Goal: Communication & Community: Answer question/provide support

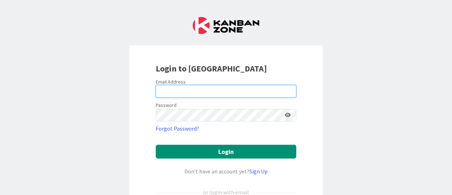
click at [189, 92] on input "email" at bounding box center [226, 91] width 141 height 13
type input "jennifer.williams@knoxschools.org"
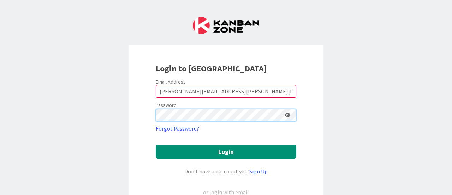
click at [156, 145] on button "Login" at bounding box center [226, 152] width 141 height 14
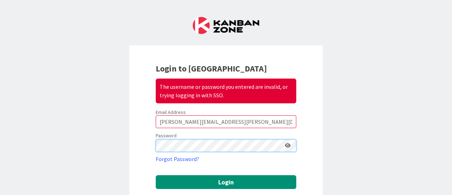
click at [134, 141] on div "Login to Kanban Zone The username or password you entered are invalid, or tryin…" at bounding box center [226, 168] width 194 height 246
click at [156, 175] on button "Login" at bounding box center [226, 182] width 141 height 14
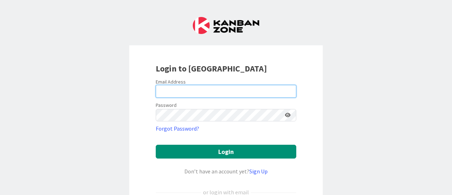
click at [196, 87] on input "email" at bounding box center [226, 91] width 141 height 13
type input "[PERSON_NAME][EMAIL_ADDRESS][PERSON_NAME][DOMAIN_NAME]"
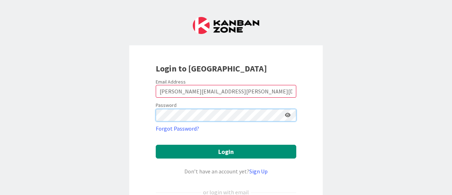
click at [156, 145] on button "Login" at bounding box center [226, 152] width 141 height 14
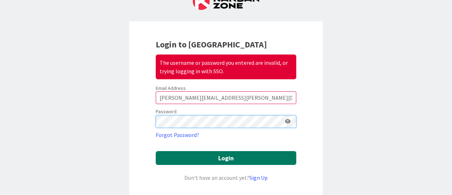
scroll to position [35, 0]
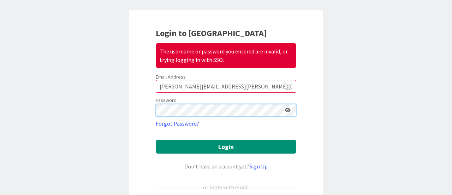
click at [118, 92] on div "Login to Kanban Zone The username or password you entered are invalid, or tryin…" at bounding box center [226, 97] width 452 height 195
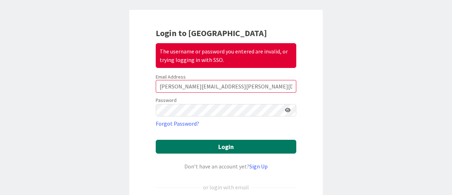
click at [224, 147] on button "Login" at bounding box center [226, 147] width 141 height 14
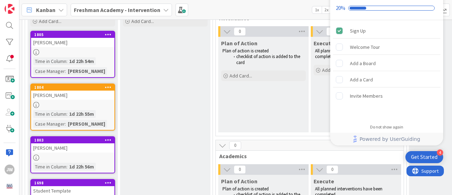
scroll to position [106, 0]
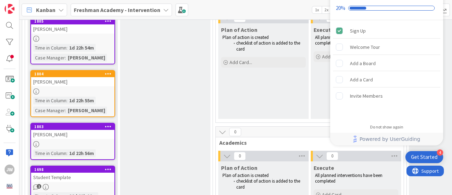
click at [169, 47] on div "Discuss Met at our weekly session and discussed student Add Card..." at bounding box center [165, 189] width 90 height 428
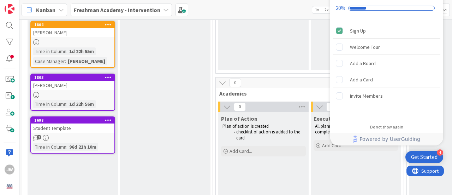
scroll to position [0, 0]
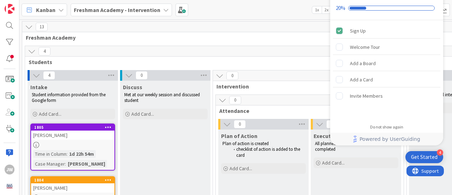
click at [26, 26] on icon at bounding box center [29, 27] width 8 height 8
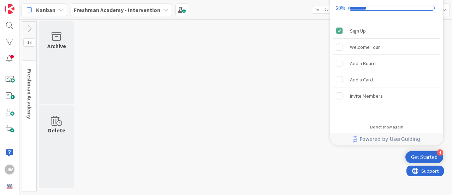
click at [27, 26] on icon at bounding box center [29, 29] width 8 height 8
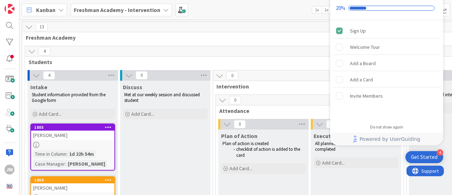
click at [30, 50] on icon at bounding box center [32, 51] width 8 height 8
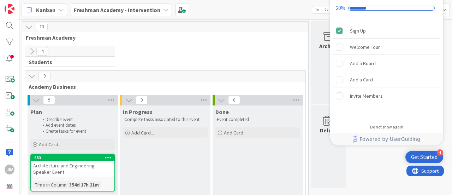
click at [32, 53] on icon at bounding box center [32, 51] width 8 height 8
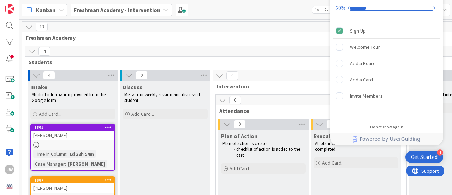
click at [60, 8] on icon at bounding box center [61, 10] width 6 height 6
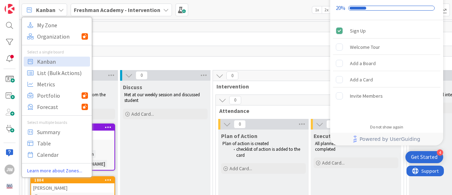
click at [60, 8] on icon at bounding box center [61, 10] width 6 height 6
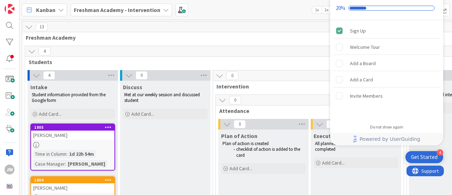
click at [163, 10] on icon at bounding box center [166, 10] width 6 height 6
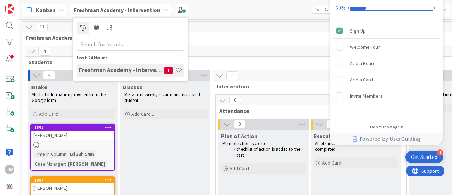
click at [163, 10] on icon at bounding box center [166, 10] width 6 height 6
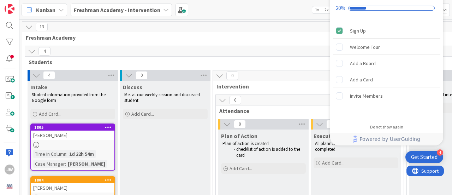
click at [382, 127] on div "Do not show again" at bounding box center [386, 127] width 33 height 6
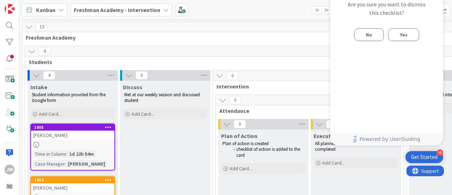
click at [369, 36] on span "No" at bounding box center [369, 34] width 6 height 8
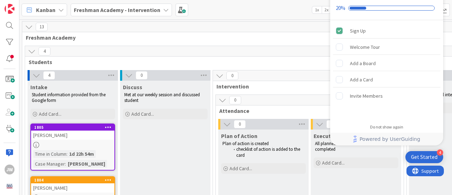
click at [301, 8] on div "Kanban My Zone Organization Select a single board Kanban List (Bulk Actions) Me…" at bounding box center [235, 9] width 433 height 19
click at [386, 127] on div "Do not show again" at bounding box center [386, 127] width 33 height 6
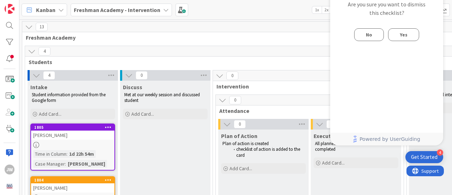
click at [401, 36] on span "Yes" at bounding box center [404, 34] width 8 height 8
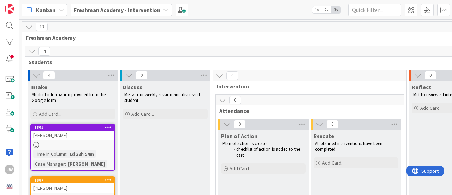
click at [78, 139] on link "1805 Regis Osborne Time in Column : 1d 22h 54m Case Manager : Traci Fields" at bounding box center [72, 146] width 85 height 47
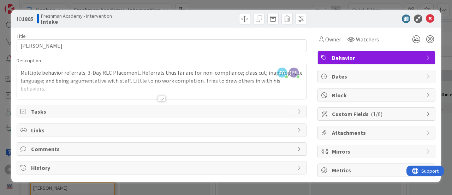
click at [161, 99] on div at bounding box center [162, 99] width 8 height 6
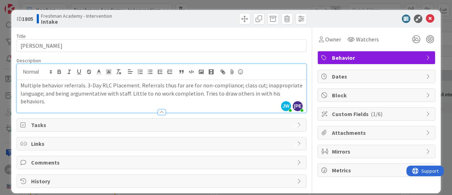
scroll to position [6, 0]
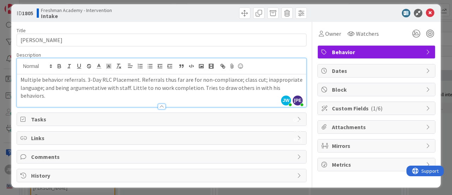
click at [36, 156] on span "Comments" at bounding box center [162, 156] width 263 height 8
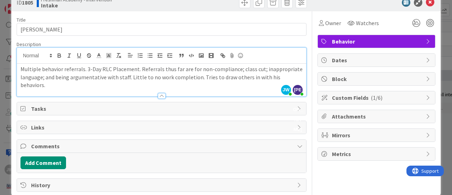
scroll to position [25, 0]
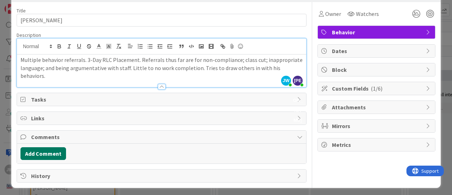
click at [42, 148] on button "Add Comment" at bounding box center [44, 153] width 46 height 13
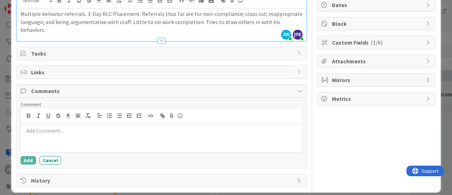
scroll to position [76, 0]
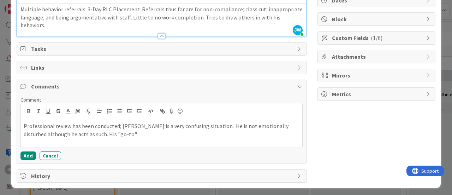
click at [100, 164] on div "Title 13 / 128 Regis Osborne Description JW Jennifer Williams just joined Multi…" at bounding box center [162, 67] width 290 height 231
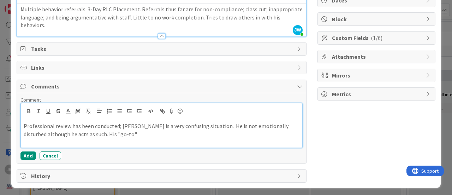
click at [122, 134] on p "Professional review has been conducted; Regis is a very confusing situation. He…" at bounding box center [162, 130] width 276 height 16
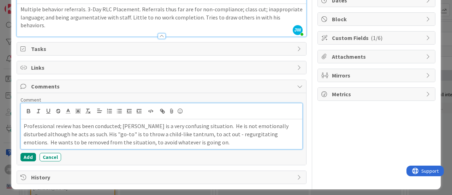
click at [101, 140] on p "Professional review has been conducted; Regis is a very confusing situation. He…" at bounding box center [162, 134] width 276 height 24
click at [104, 140] on p "Professional review has been conducted; Regis is a very confusing situation. He…" at bounding box center [162, 134] width 276 height 24
click at [226, 138] on p "Professional review has been conducted; Regis is a very confusing situation. He…" at bounding box center [162, 134] width 276 height 24
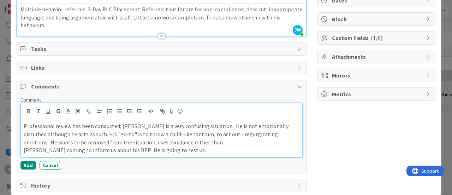
click at [176, 140] on p "Professional review has been conducted; Regis is a very confusing situation. He…" at bounding box center [162, 134] width 276 height 24
click at [186, 150] on p "Bean coming to inform us about his BEP. He is going to test us." at bounding box center [162, 150] width 276 height 8
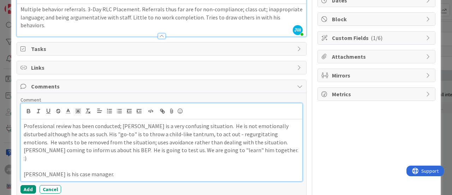
click at [25, 147] on p "Bean coming to inform us about his BEP. He is going to test us. We are going to…" at bounding box center [162, 154] width 276 height 16
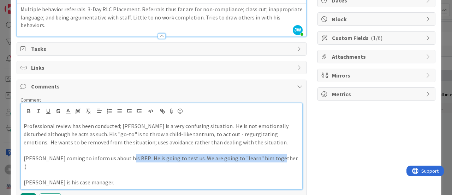
drag, startPoint x: 268, startPoint y: 156, endPoint x: 121, endPoint y: 157, distance: 147.0
click at [121, 157] on p "Bean coming to inform us about his BEP. He is going to test us. We are going to…" at bounding box center [162, 162] width 276 height 16
copy p "He is going to test us. We are going to "learn" him together. :)"
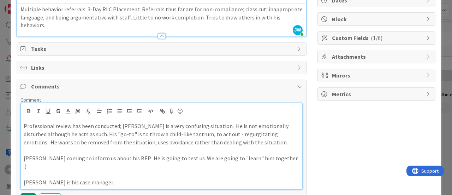
click at [240, 140] on p "Professional review has been conducted; Regis is a very confusing situation. He…" at bounding box center [162, 134] width 276 height 24
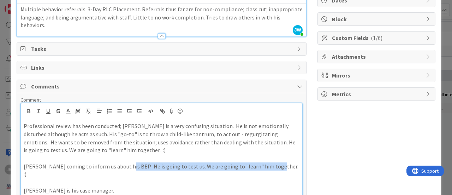
drag, startPoint x: 266, startPoint y: 163, endPoint x: 122, endPoint y: 162, distance: 144.2
click at [122, 162] on p "Bean coming to inform us about his BEP. He is going to test us. We are going to…" at bounding box center [162, 170] width 276 height 16
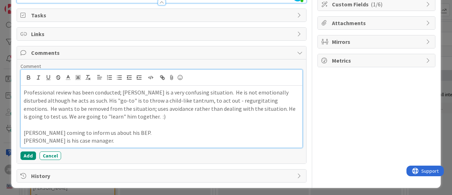
scroll to position [101, 0]
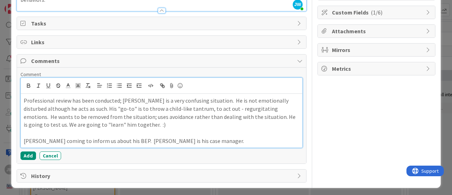
click at [119, 121] on p "Professional review has been conducted; Regis is a very confusing situation. He…" at bounding box center [162, 112] width 276 height 32
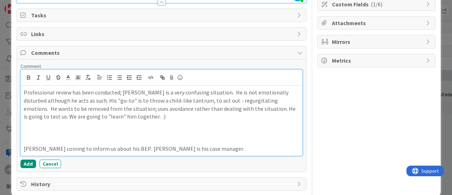
scroll to position [111, 0]
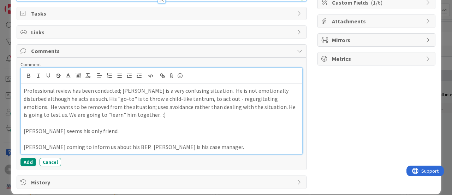
click at [35, 146] on p "Bean coming to inform us about his BEP. Traci Fields is his case manager." at bounding box center [162, 147] width 276 height 8
click at [245, 145] on p "Bean, Behavior Liasion, coming to inform us about his BEP. Traci Fields is his …" at bounding box center [162, 147] width 276 height 8
click at [279, 151] on div "Professional review has been conducted; Regis is a very confusing situation. He…" at bounding box center [162, 119] width 282 height 70
click at [163, 143] on p "Bean, Behavior Liasion, coming to inform us about his BEP. Traci Fields is his …" at bounding box center [162, 147] width 276 height 8
click at [254, 146] on p "Bean, Behavior Liasion, coming to inform us about his BEP. Traci Fields is his …" at bounding box center [162, 147] width 276 height 8
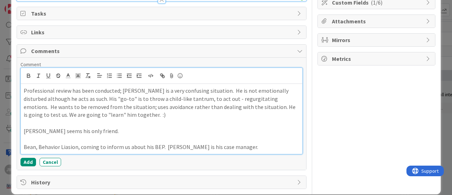
click at [162, 145] on p "Bean, Behavior Liasion, coming to inform us about his BEP. Traci Fields is his …" at bounding box center [162, 147] width 276 height 8
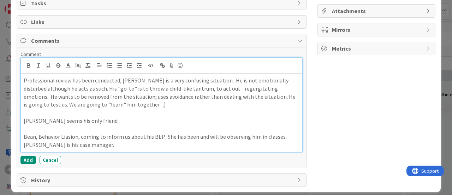
scroll to position [125, 0]
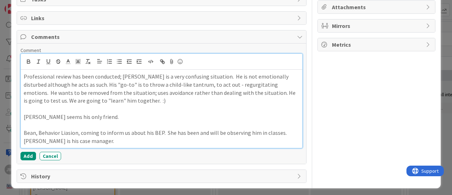
click at [110, 138] on p "Bean, Behavior Liasion, coming to inform us about his BEP. She has been and wil…" at bounding box center [162, 137] width 276 height 16
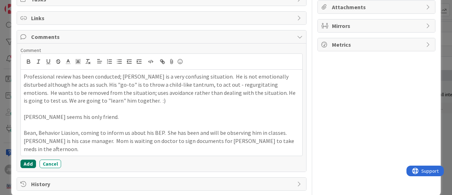
click at [27, 160] on button "Add" at bounding box center [29, 163] width 16 height 8
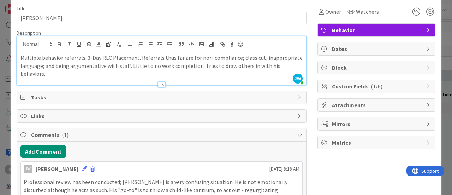
scroll to position [134, 0]
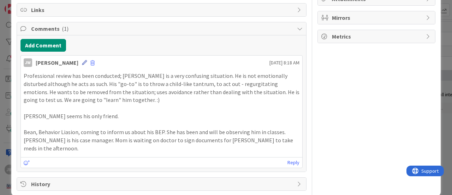
click at [83, 60] on icon at bounding box center [84, 62] width 5 height 5
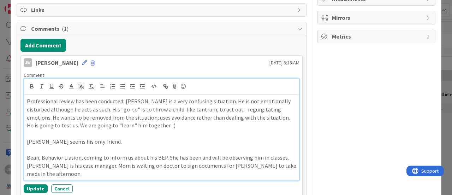
click at [205, 98] on p "Professional review has been conducted; Regis is a very confusing situation. He…" at bounding box center [162, 113] width 270 height 32
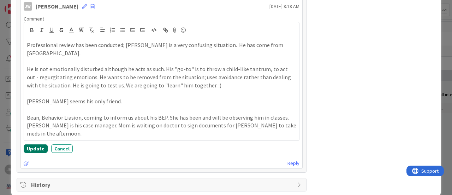
click at [31, 144] on button "Update" at bounding box center [36, 148] width 24 height 8
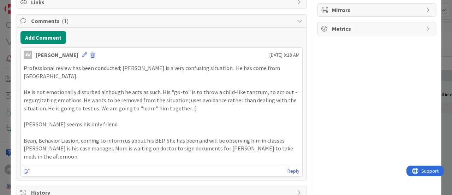
scroll to position [0, 0]
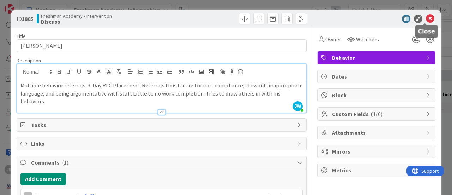
click at [426, 19] on icon at bounding box center [430, 18] width 8 height 8
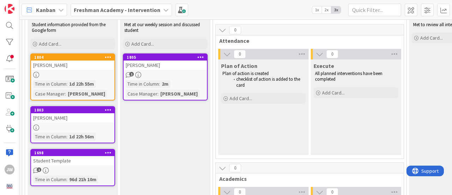
scroll to position [71, 0]
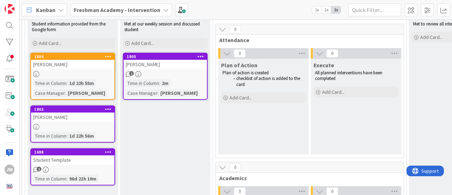
click at [130, 72] on span "1" at bounding box center [131, 73] width 5 height 5
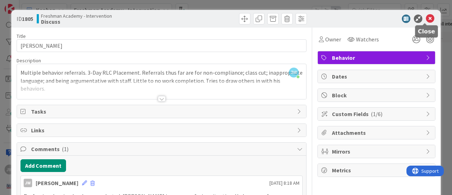
click at [426, 19] on icon at bounding box center [430, 18] width 8 height 8
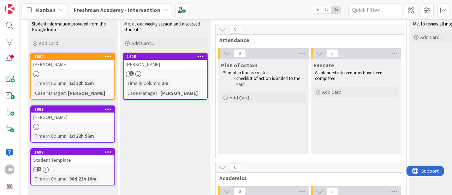
click at [65, 63] on div "Kyle Hardy" at bounding box center [72, 64] width 83 height 9
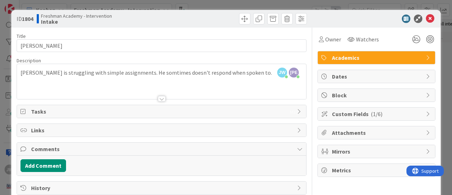
scroll to position [13, 0]
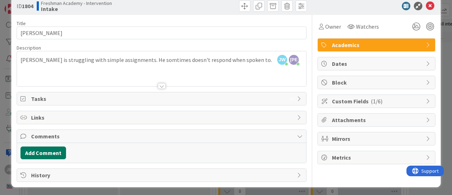
click at [55, 152] on button "Add Comment" at bounding box center [44, 152] width 46 height 13
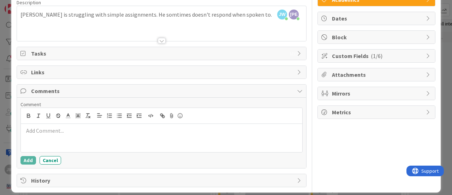
scroll to position [63, 0]
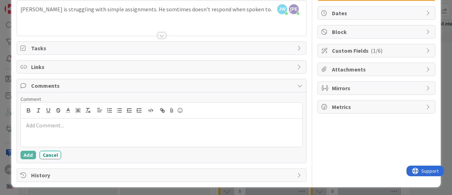
click at [80, 124] on p at bounding box center [162, 125] width 276 height 8
click at [132, 127] on p at bounding box center [162, 125] width 276 height 8
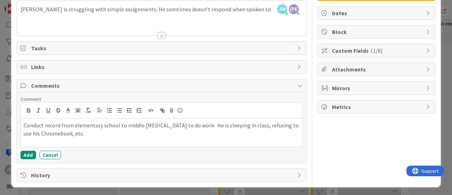
click at [262, 124] on p "Conduct record from elementary school to middle school: Refusal to do work. He …" at bounding box center [162, 129] width 276 height 16
click at [54, 133] on p "Conduct record from elementary school to middle school: Refusal to do work. He …" at bounding box center [162, 129] width 276 height 16
click at [153, 133] on p "Conduct record from elementary school to middle school: Refusal to do work. He …" at bounding box center [162, 129] width 276 height 16
click at [144, 132] on p "Conduct record from elementary school to middle school: Refusal to do work. He …" at bounding box center [162, 129] width 276 height 16
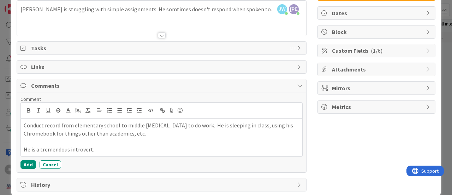
click at [106, 147] on p "He is a tremendous introvert." at bounding box center [162, 149] width 276 height 8
click at [28, 163] on button "Add" at bounding box center [29, 164] width 16 height 8
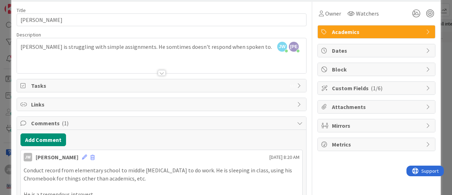
scroll to position [0, 0]
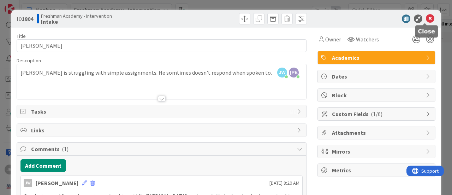
click at [426, 18] on icon at bounding box center [430, 18] width 8 height 8
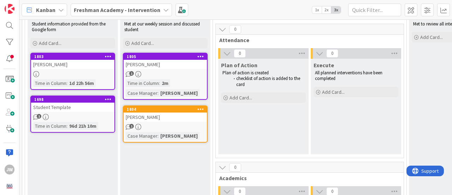
click at [74, 68] on link "1803 Deagan Divine Time in Column : 1d 22h 56m" at bounding box center [72, 71] width 85 height 37
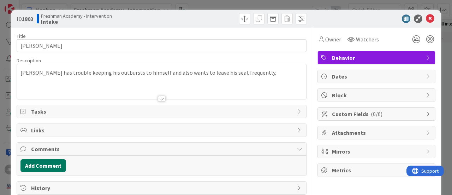
click at [45, 161] on button "Add Comment" at bounding box center [44, 165] width 46 height 13
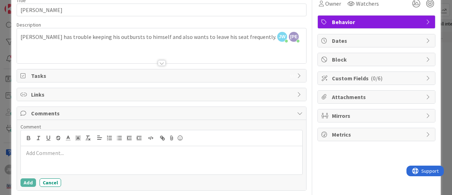
scroll to position [63, 0]
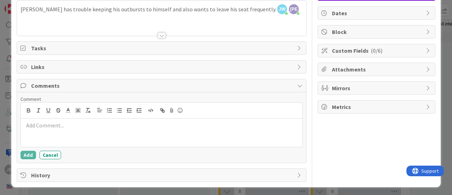
click at [33, 125] on p at bounding box center [162, 125] width 276 height 8
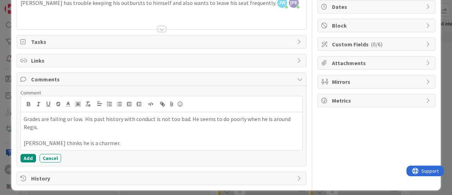
scroll to position [73, 0]
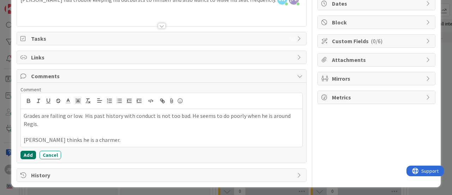
click at [25, 154] on button "Add" at bounding box center [29, 155] width 16 height 8
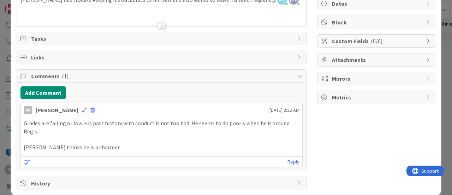
click at [84, 108] on icon at bounding box center [84, 109] width 5 height 5
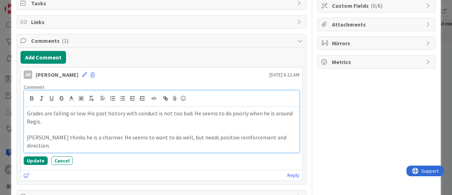
scroll to position [121, 0]
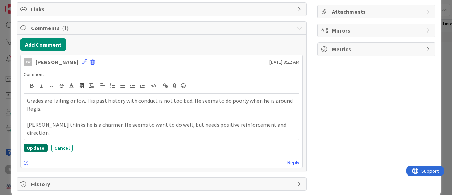
click at [35, 144] on button "Update" at bounding box center [36, 148] width 24 height 8
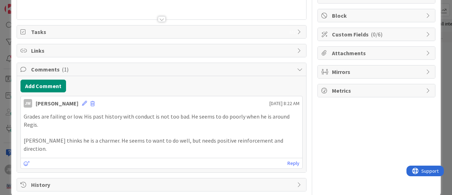
scroll to position [81, 0]
click at [83, 100] on icon at bounding box center [84, 102] width 5 height 5
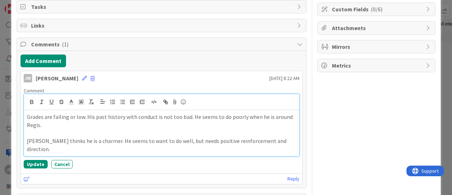
scroll to position [121, 0]
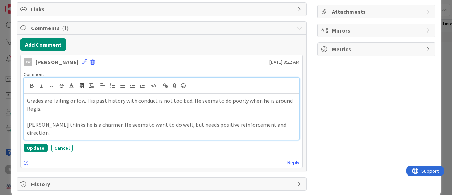
click at [289, 121] on p "Deagan thinks he is a charmer. He seems to want to do well, but needs positive …" at bounding box center [162, 129] width 270 height 16
click at [287, 123] on p "Deagan thinks he is a charmer. He seems to want to do well, but needs positive …" at bounding box center [162, 129] width 270 height 16
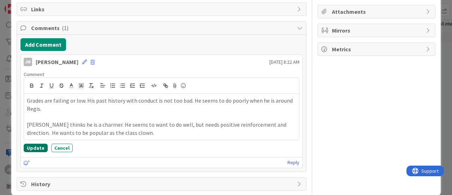
click at [33, 144] on button "Update" at bounding box center [36, 148] width 24 height 8
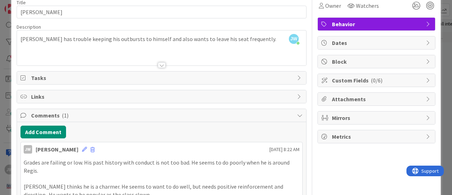
scroll to position [0, 0]
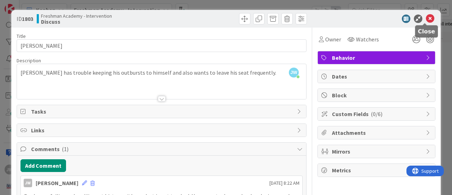
click at [426, 19] on icon at bounding box center [430, 18] width 8 height 8
